Goal: Task Accomplishment & Management: Complete application form

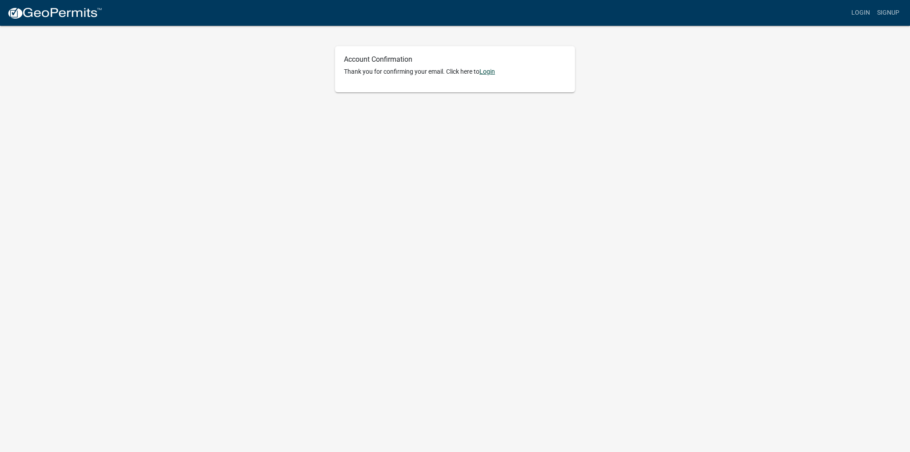
click at [490, 73] on link "Login" at bounding box center [487, 71] width 16 height 7
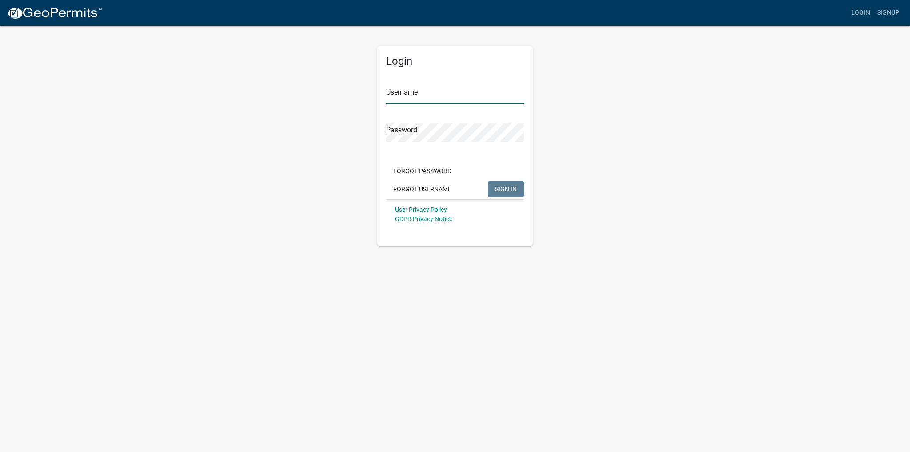
click at [441, 96] on input "Username" at bounding box center [455, 95] width 138 height 18
type input "[PERSON_NAME][EMAIL_ADDRESS][DOMAIN_NAME]"
click at [514, 194] on button "SIGN IN" at bounding box center [506, 189] width 36 height 16
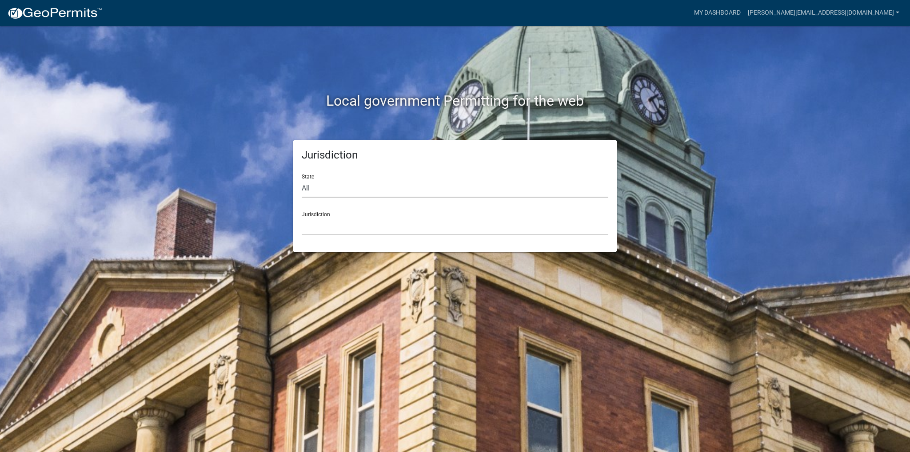
click at [510, 194] on select "All [US_STATE] [US_STATE] [US_STATE] [US_STATE] [US_STATE] [US_STATE] [US_STATE…" at bounding box center [455, 188] width 307 height 18
select select "[US_STATE]"
click at [302, 179] on select "All [US_STATE] [US_STATE] [US_STATE] [US_STATE] [US_STATE] [US_STATE] [US_STATE…" at bounding box center [455, 188] width 307 height 18
click at [327, 234] on select "[GEOGRAPHIC_DATA], [US_STATE] [GEOGRAPHIC_DATA], [US_STATE] [GEOGRAPHIC_DATA], …" at bounding box center [455, 226] width 307 height 18
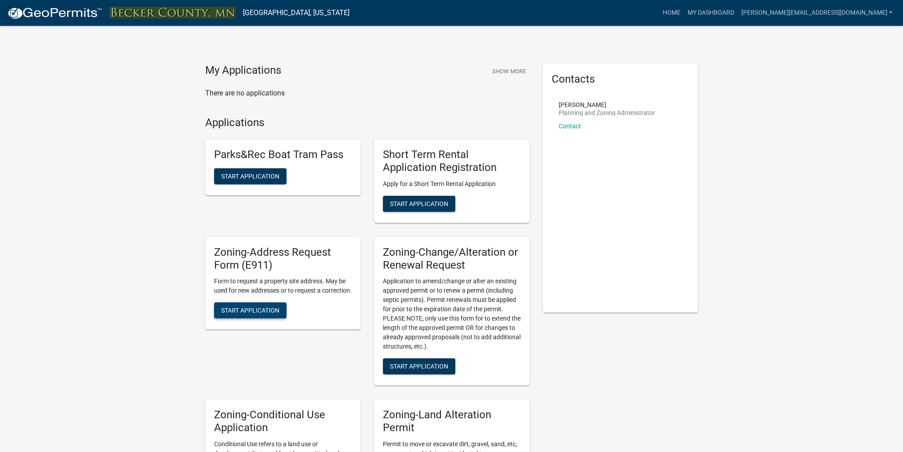
click at [259, 314] on span "Start Application" at bounding box center [250, 310] width 58 height 7
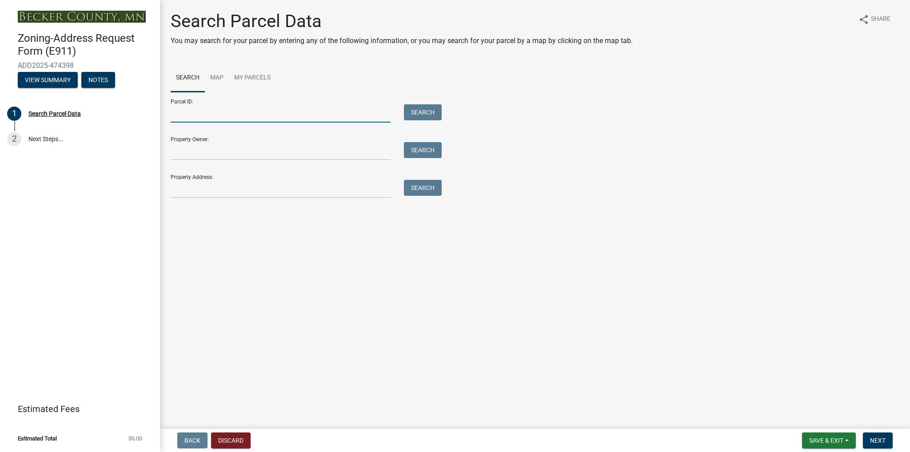
click at [291, 119] on input "Parcel ID:" at bounding box center [281, 113] width 220 height 18
type input "300116000"
click at [420, 112] on button "Search" at bounding box center [423, 112] width 38 height 16
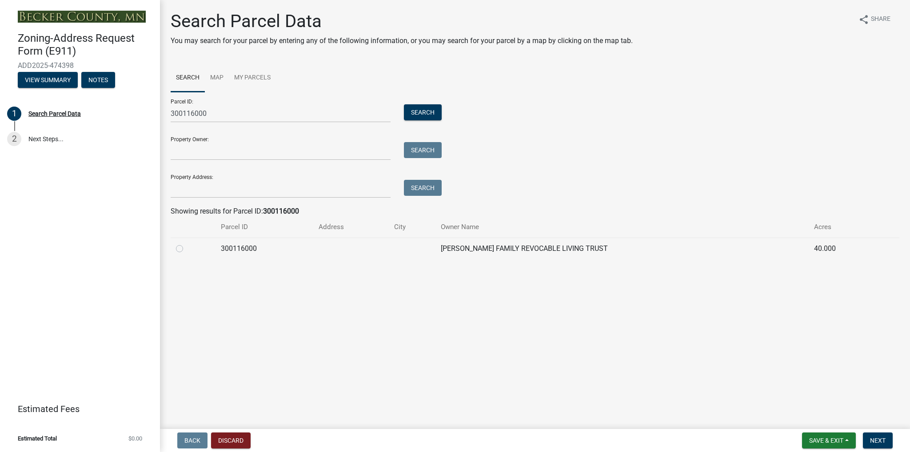
click at [187, 243] on label at bounding box center [187, 243] width 0 height 0
click at [187, 249] on input "radio" at bounding box center [190, 246] width 6 height 6
radio input "true"
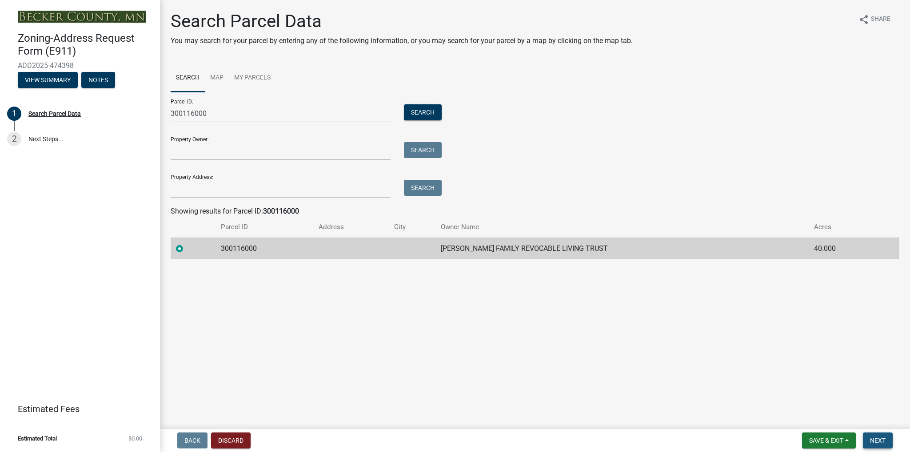
click at [880, 441] on span "Next" at bounding box center [878, 440] width 16 height 7
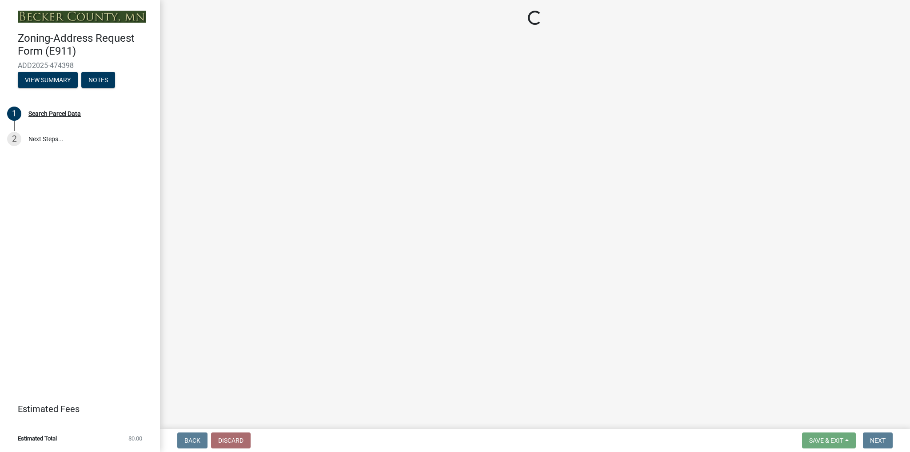
select select "ebf586cb-5d3d-451b-8683-dcbfaf350d6a"
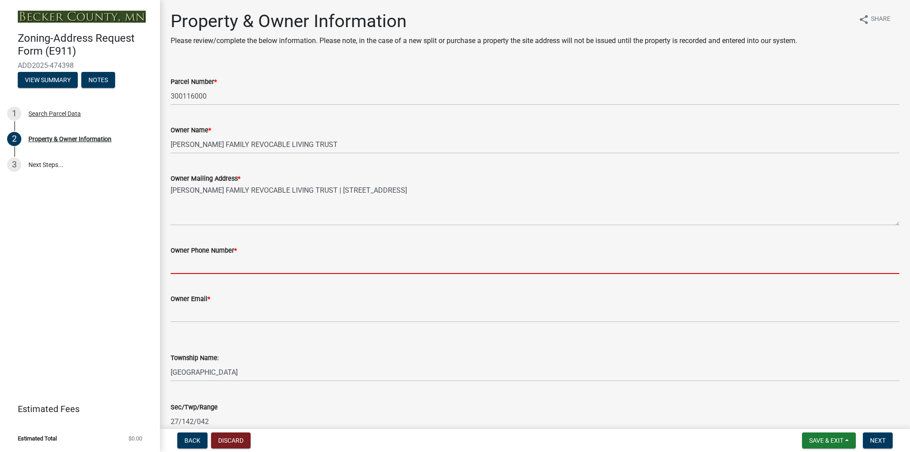
click at [221, 267] on input "Owner Phone Number *" at bounding box center [535, 265] width 729 height 18
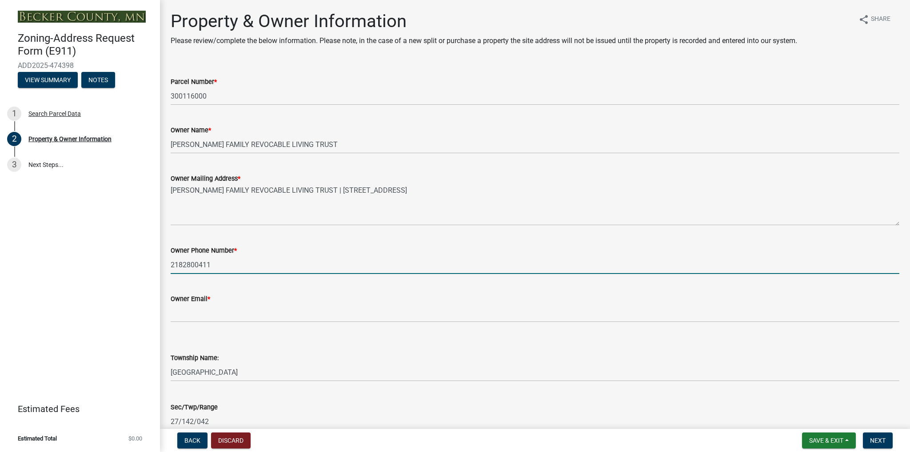
type input "2182800411"
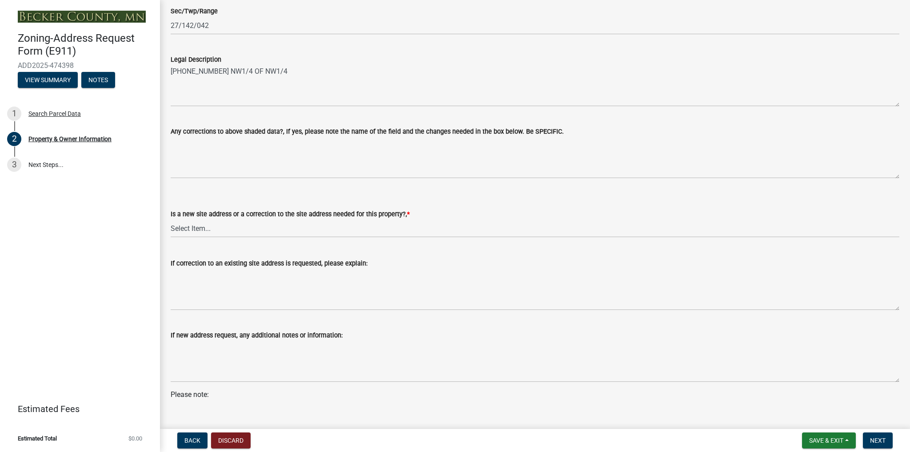
scroll to position [400, 0]
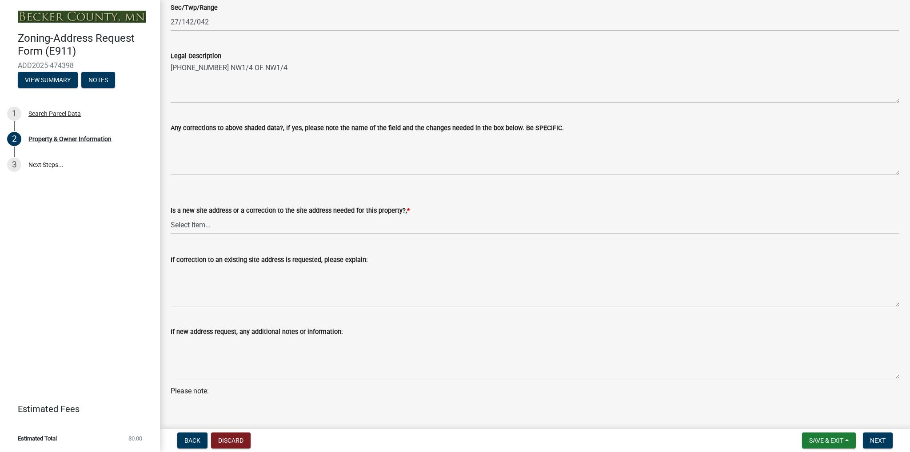
type input "[EMAIL_ADDRESS][DOMAIN_NAME]"
click at [312, 231] on select "Select Item... New Site Address Needed Correction to Site Address Needed I alre…" at bounding box center [535, 225] width 729 height 18
click at [171, 216] on select "Select Item... New Site Address Needed Correction to Site Address Needed I alre…" at bounding box center [535, 225] width 729 height 18
select select "089283cf-a855-4b61-bd43-ab3cb6f1e684"
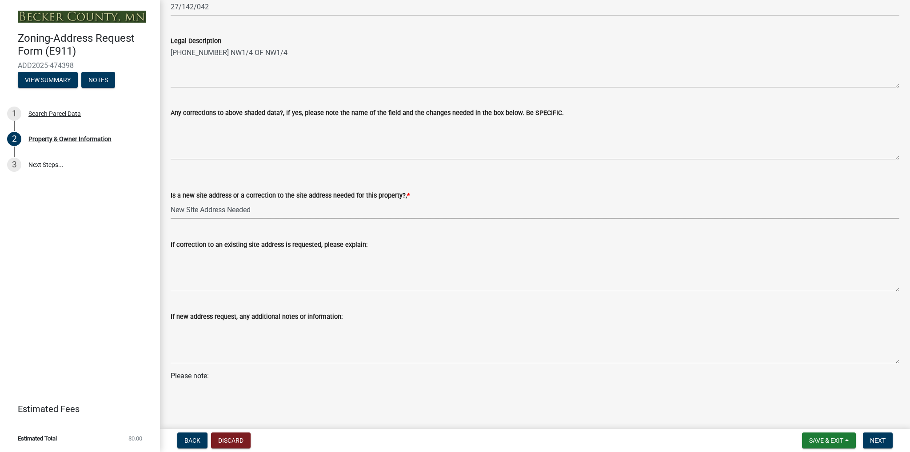
scroll to position [423, 0]
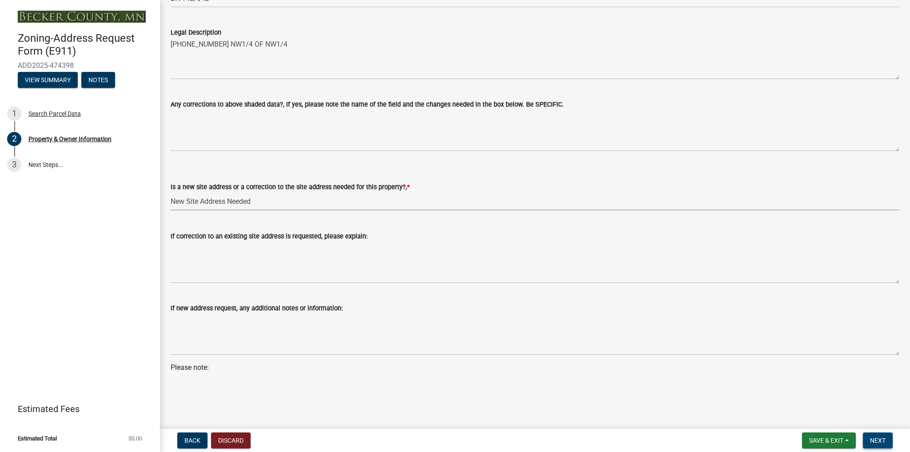
click at [876, 438] on span "Next" at bounding box center [878, 440] width 16 height 7
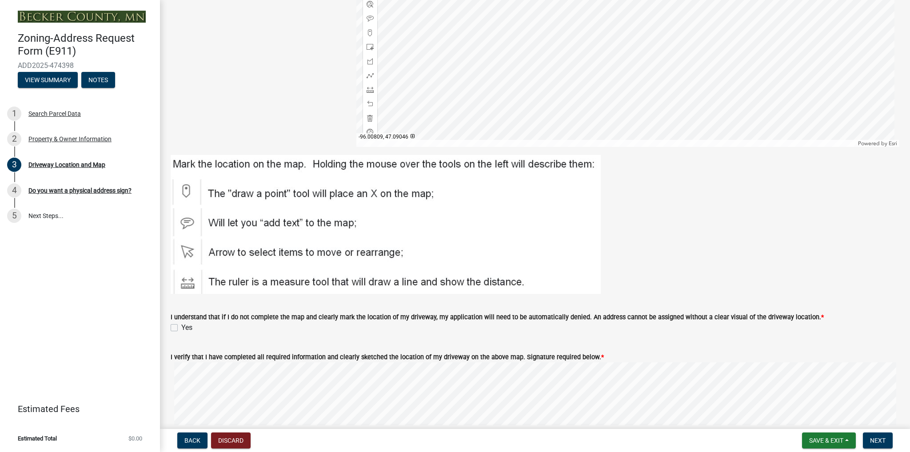
scroll to position [222, 0]
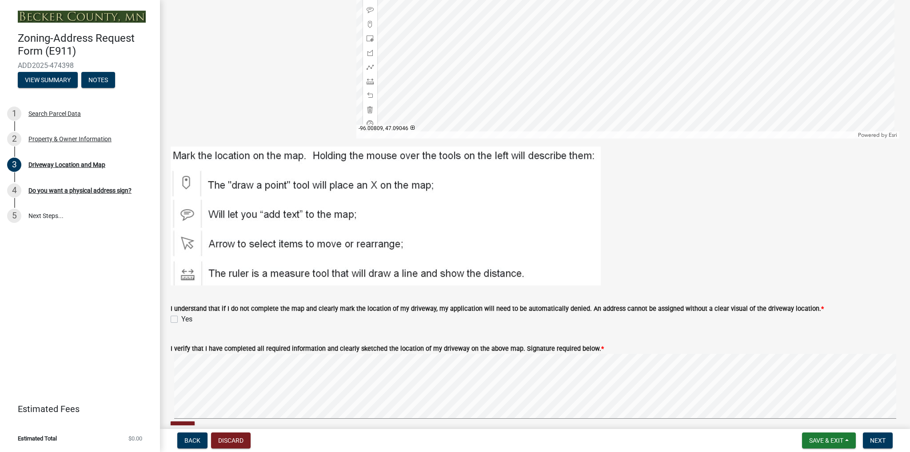
click at [181, 321] on label "Yes" at bounding box center [186, 319] width 11 height 11
click at [181, 320] on input "Yes" at bounding box center [184, 317] width 6 height 6
checkbox input "true"
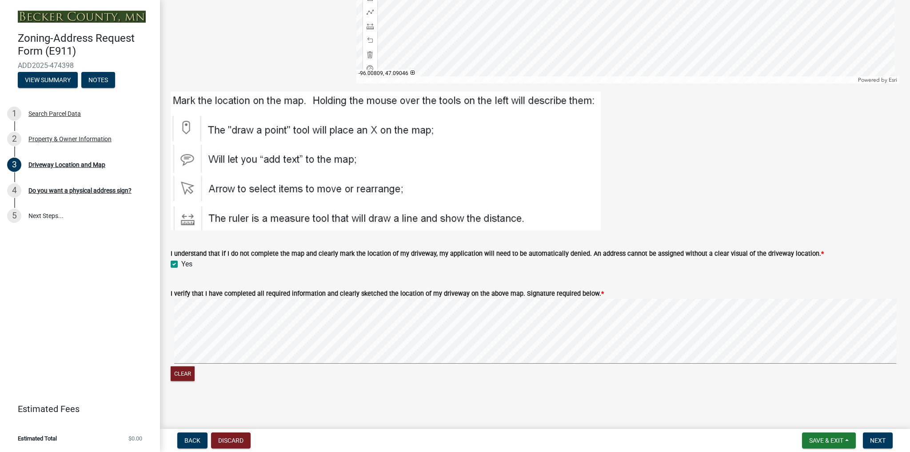
scroll to position [11, 0]
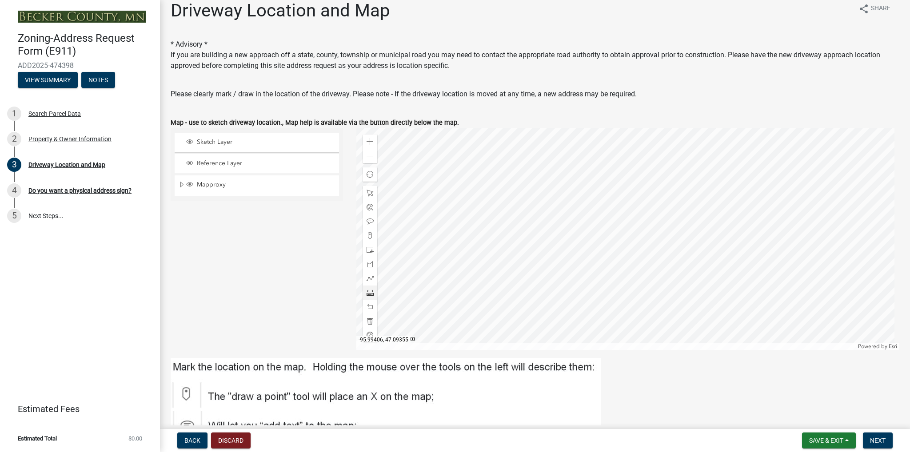
click at [646, 187] on div at bounding box center [627, 239] width 543 height 222
click at [368, 236] on span at bounding box center [369, 235] width 7 height 7
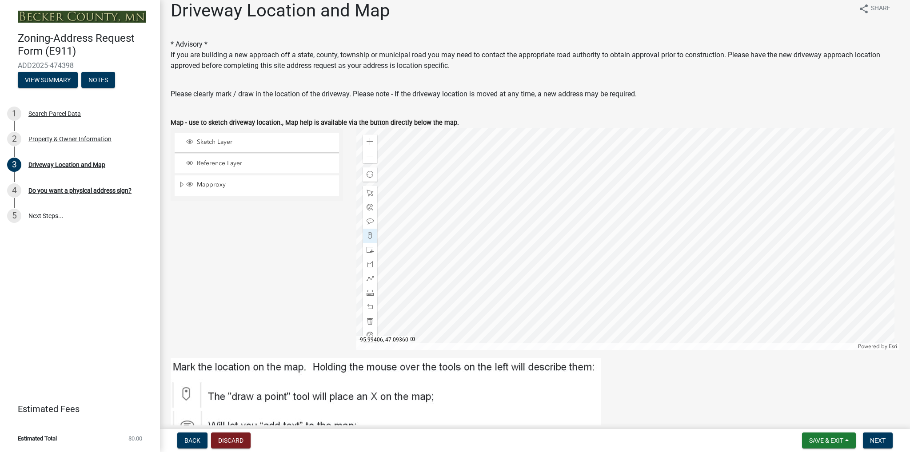
click at [646, 182] on div at bounding box center [627, 239] width 543 height 222
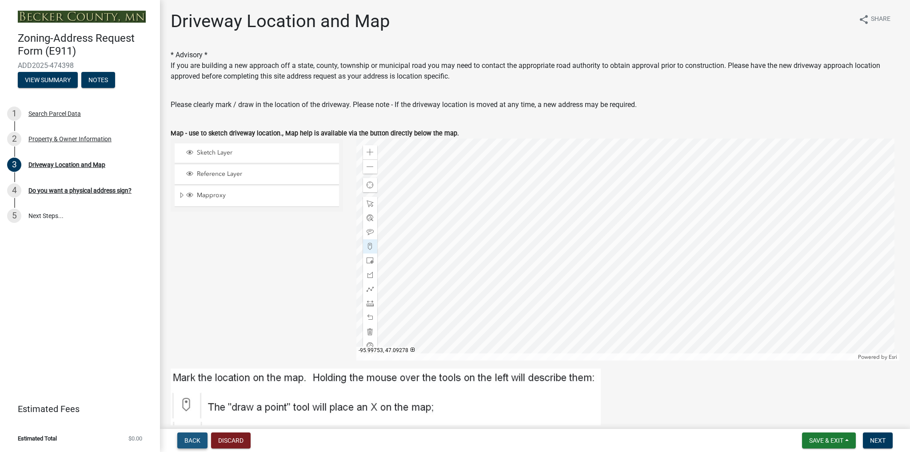
click at [191, 439] on span "Back" at bounding box center [192, 440] width 16 height 7
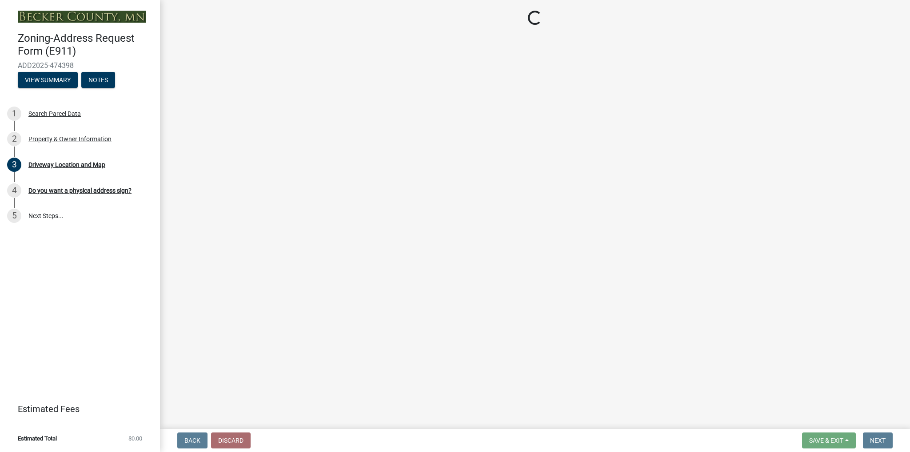
select select "ebf586cb-5d3d-451b-8683-dcbfaf350d6a"
select select "089283cf-a855-4b61-bd43-ab3cb6f1e684"
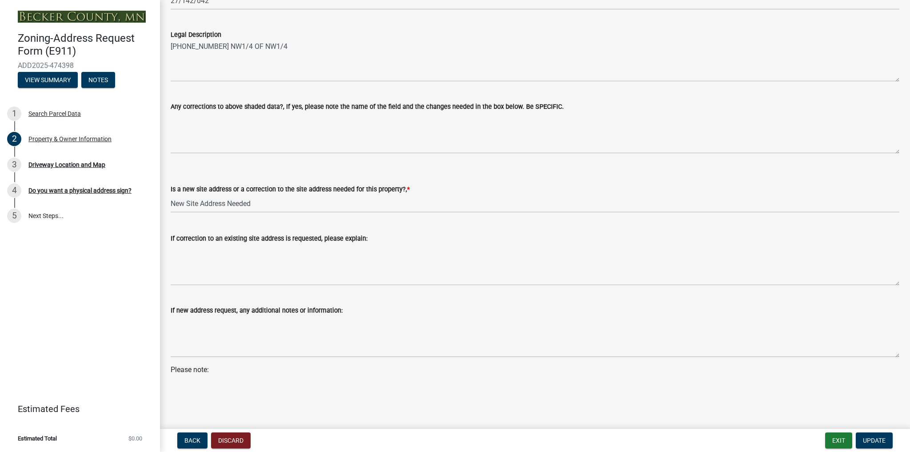
scroll to position [423, 0]
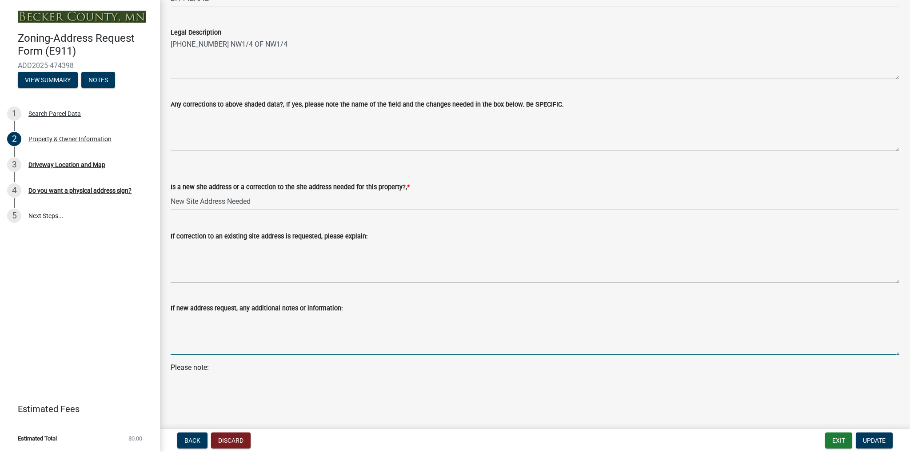
click at [198, 347] on textarea "If new address request, any additional notes or information:" at bounding box center [535, 335] width 729 height 42
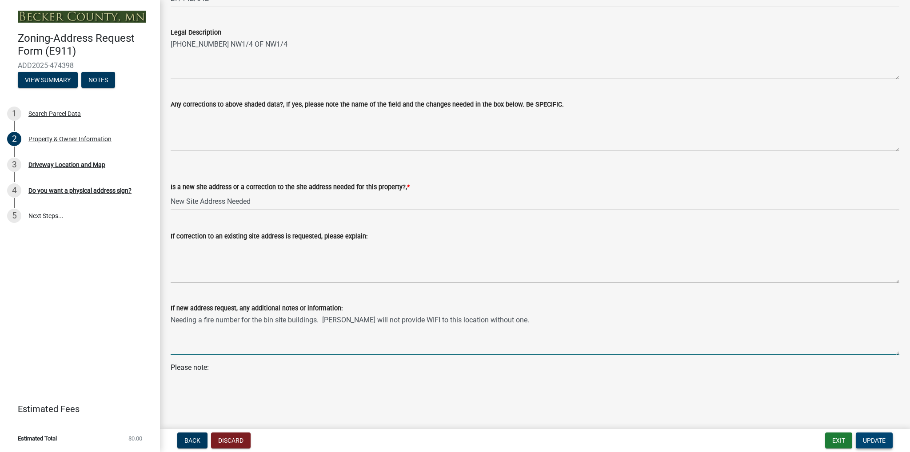
type textarea "Needing a fire number for the bin site buildings. [PERSON_NAME] will not provid…"
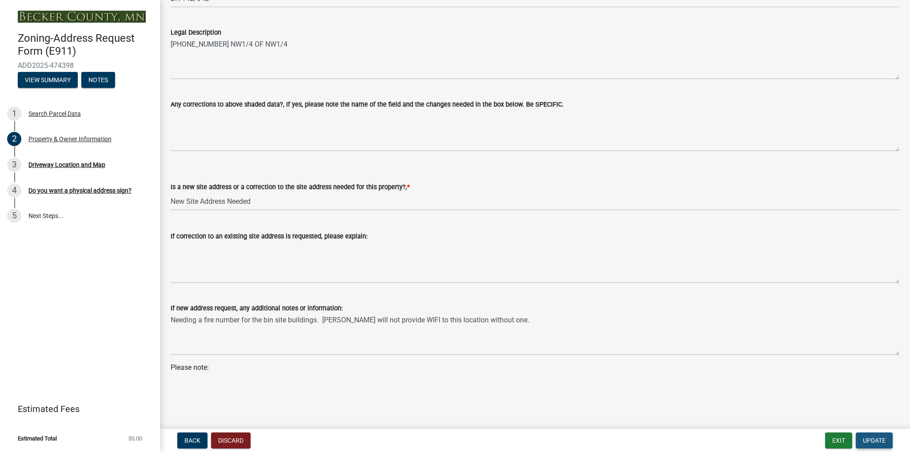
click at [871, 440] on span "Update" at bounding box center [874, 440] width 23 height 7
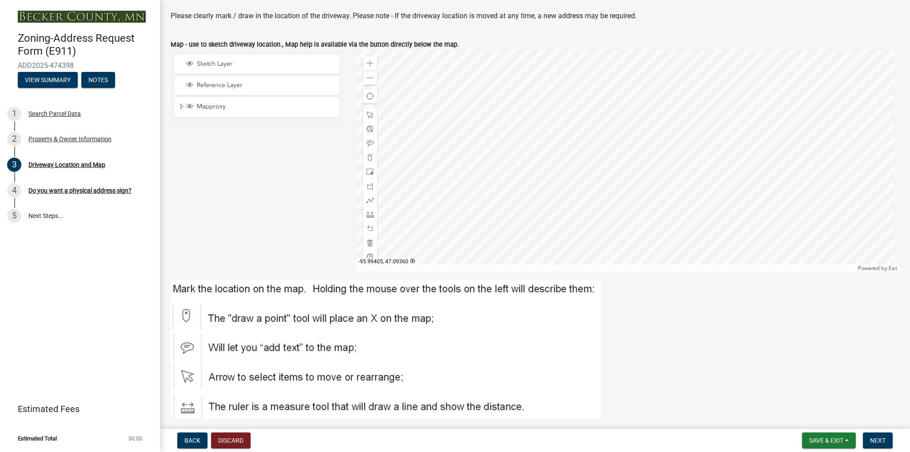
scroll to position [0, 0]
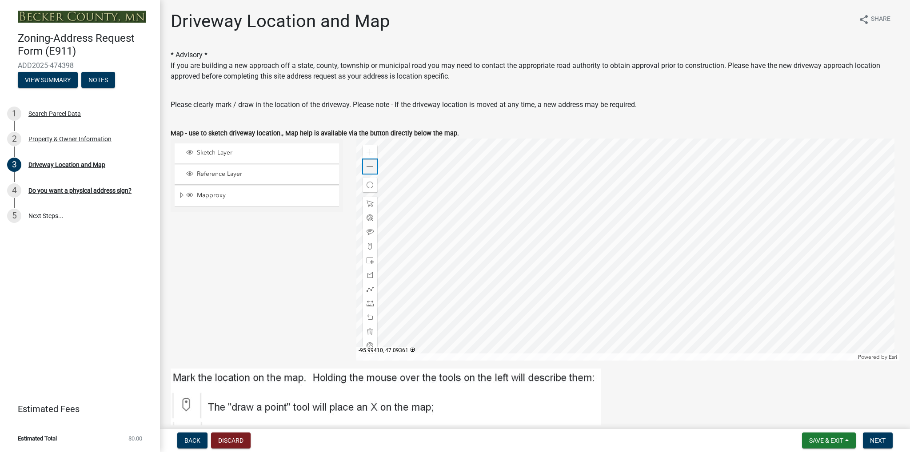
click at [366, 167] on span at bounding box center [369, 166] width 7 height 7
click at [366, 165] on span at bounding box center [369, 166] width 7 height 7
click at [368, 164] on span at bounding box center [369, 166] width 7 height 7
click at [366, 167] on span at bounding box center [369, 166] width 7 height 7
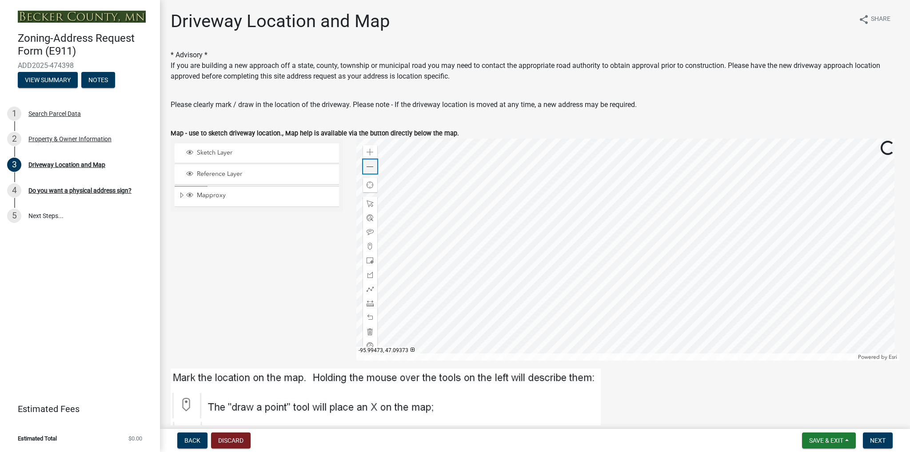
click at [366, 167] on span at bounding box center [369, 166] width 7 height 7
click at [881, 442] on span "Next" at bounding box center [878, 440] width 16 height 7
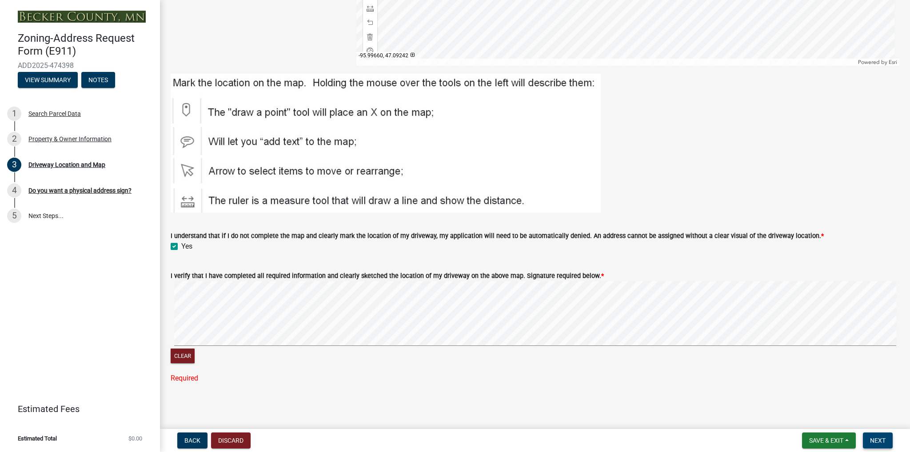
scroll to position [277, 0]
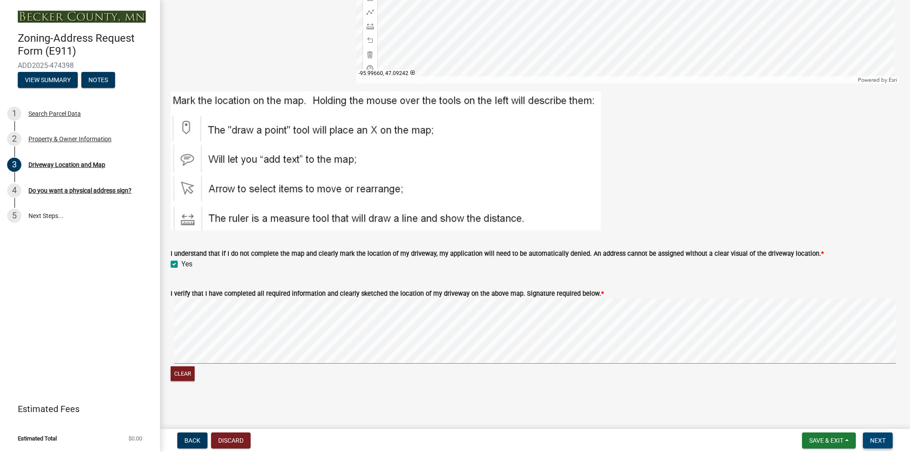
click at [219, 365] on signature-pad at bounding box center [535, 333] width 729 height 68
click at [223, 374] on div "Clear" at bounding box center [535, 341] width 729 height 84
click at [249, 363] on signature-pad at bounding box center [535, 333] width 729 height 68
click at [184, 377] on button "Clear" at bounding box center [183, 373] width 24 height 15
click at [876, 441] on span "Next" at bounding box center [878, 440] width 16 height 7
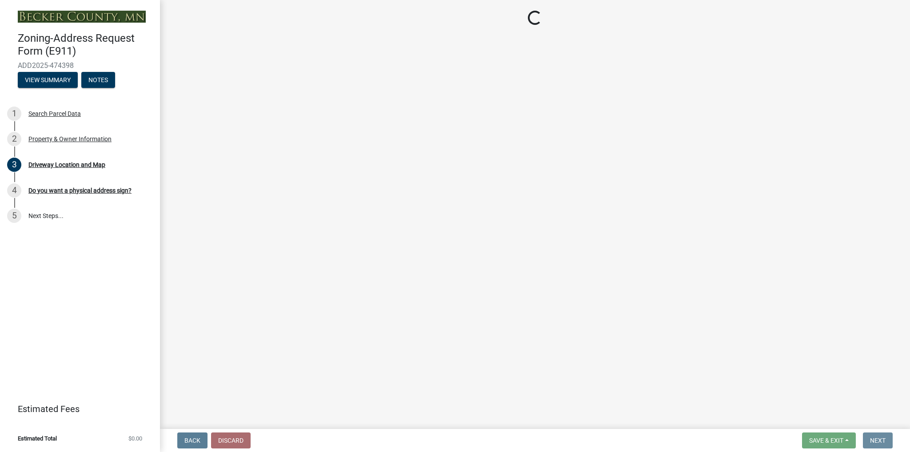
scroll to position [0, 0]
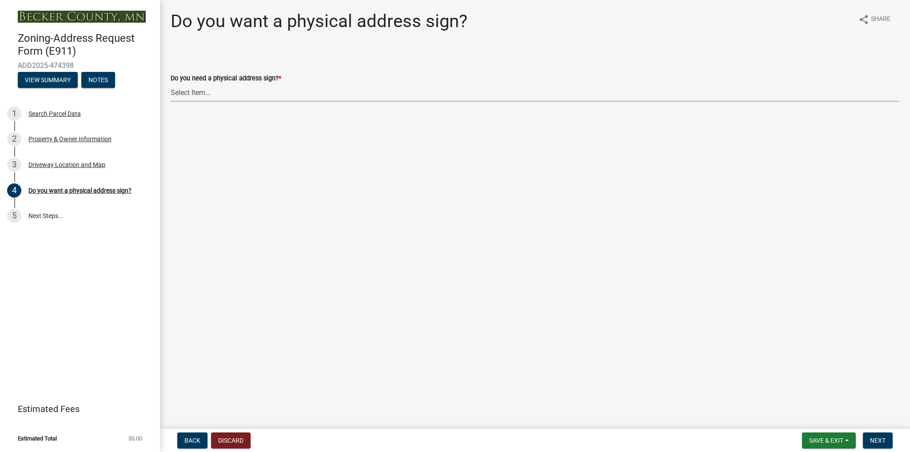
click at [241, 95] on select "Select Item... No sign needed. Please just email me my new address. Yes, I need…" at bounding box center [535, 93] width 729 height 18
click at [171, 84] on select "Select Item... No sign needed. Please just email me my new address. Yes, I need…" at bounding box center [535, 93] width 729 height 18
select select "f8ba959c-b2b7-4639-97d8-84ac0118e95c"
click at [882, 438] on span "Next" at bounding box center [878, 440] width 16 height 7
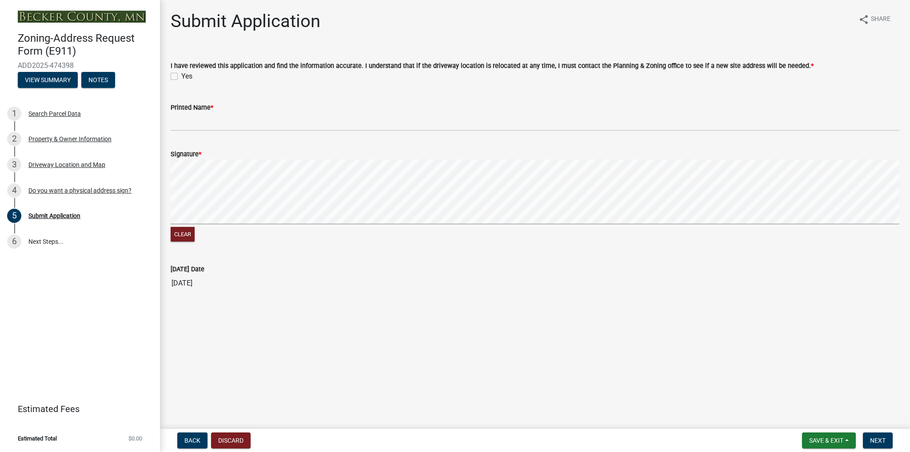
click at [181, 76] on label "Yes" at bounding box center [186, 76] width 11 height 11
click at [181, 76] on input "Yes" at bounding box center [184, 74] width 6 height 6
checkbox input "true"
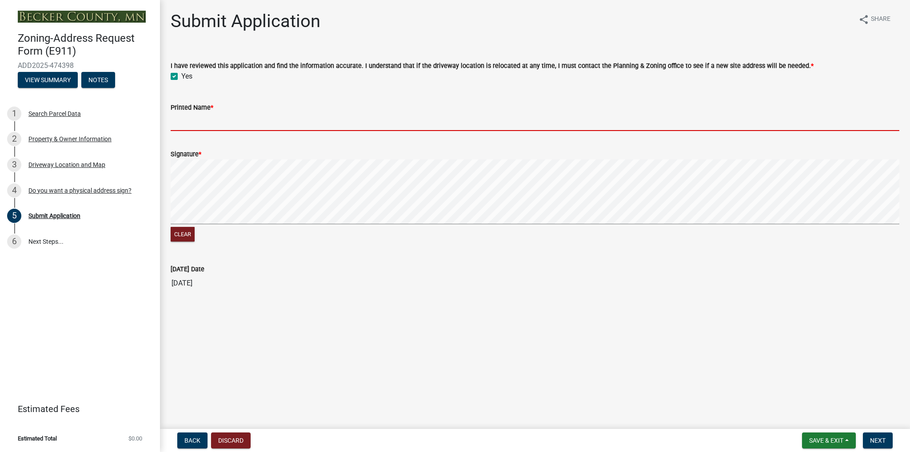
click at [205, 118] on input "Printed Name *" at bounding box center [535, 122] width 729 height 18
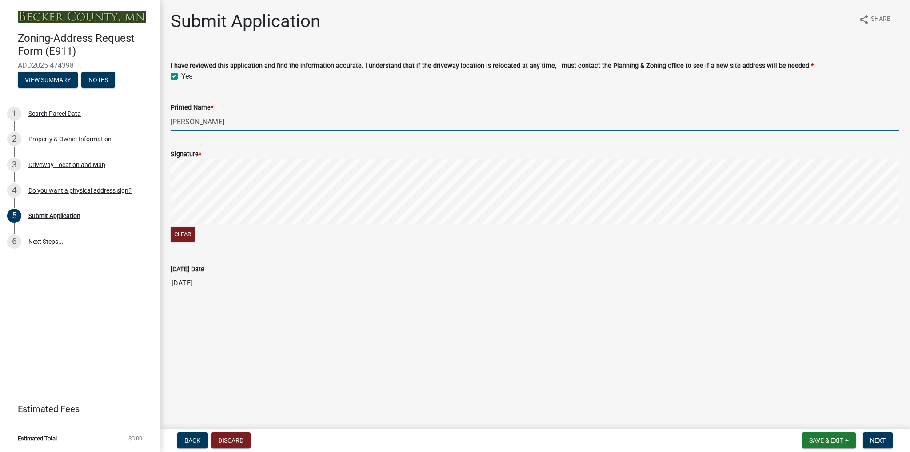
type input "[PERSON_NAME]"
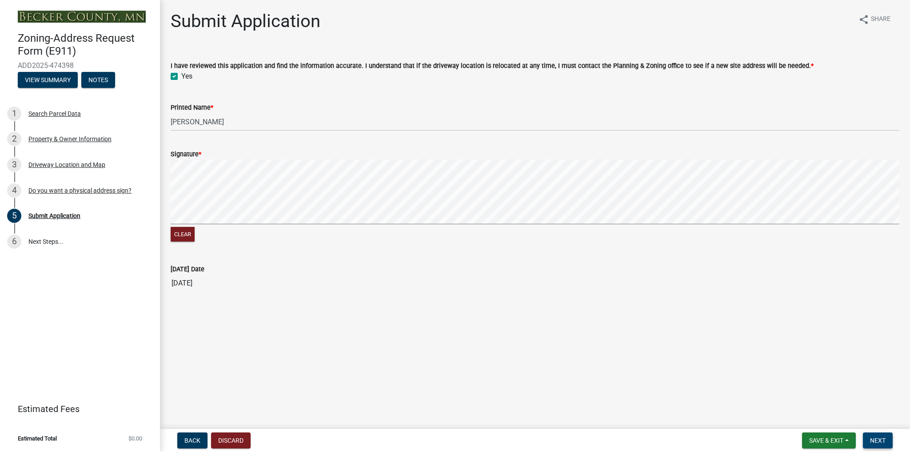
click at [883, 437] on span "Next" at bounding box center [878, 440] width 16 height 7
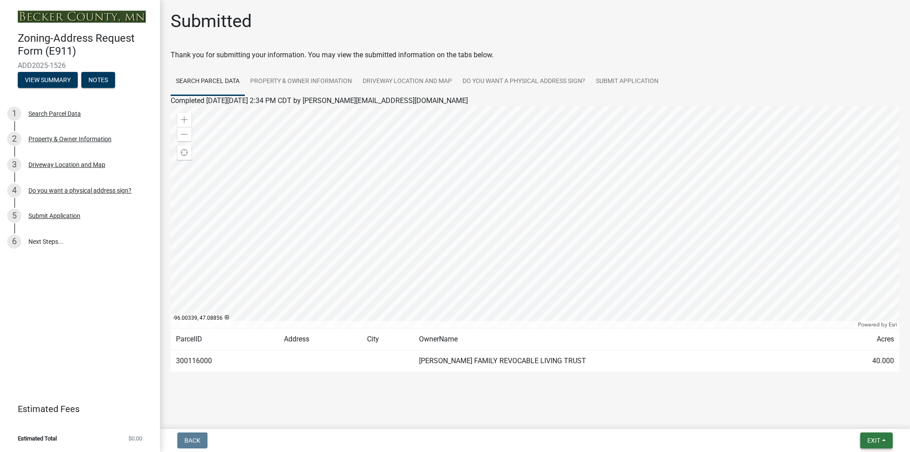
click at [874, 437] on span "Exit" at bounding box center [873, 440] width 13 height 7
click at [847, 415] on button "Save & Exit" at bounding box center [857, 417] width 71 height 21
